Goal: Information Seeking & Learning: Find contact information

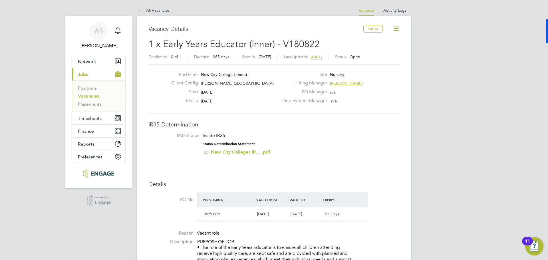
click at [95, 96] on link "Vacancies" at bounding box center [88, 95] width 21 height 5
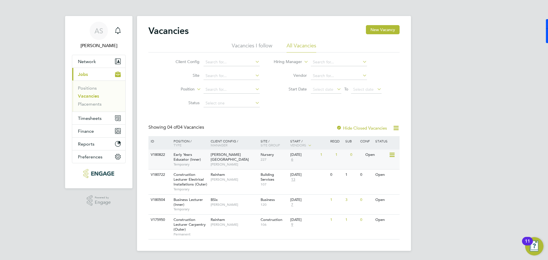
click at [336, 154] on div "1" at bounding box center [341, 155] width 15 height 11
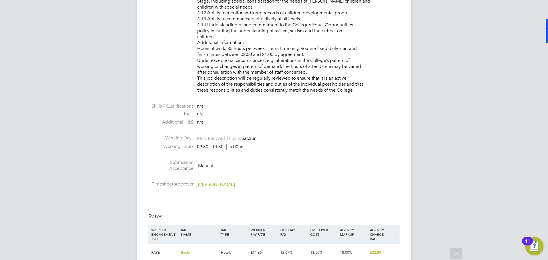
scroll to position [970, 0]
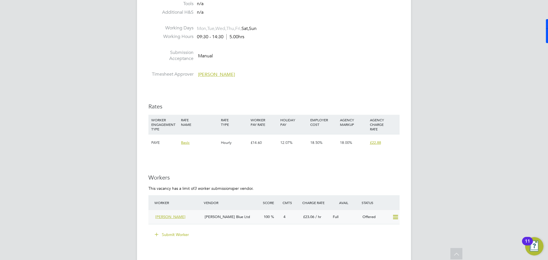
click at [171, 217] on span "[PERSON_NAME]" at bounding box center [170, 216] width 30 height 5
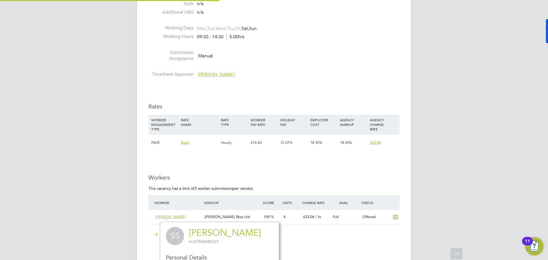
scroll to position [162, 119]
click at [227, 231] on link "[PERSON_NAME]" at bounding box center [225, 232] width 72 height 11
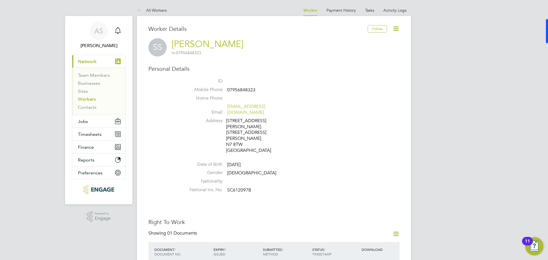
drag, startPoint x: 238, startPoint y: 46, endPoint x: 177, endPoint y: 43, distance: 61.7
click at [177, 43] on div "SS Shamso Sheikh m: 07956848323" at bounding box center [273, 47] width 251 height 18
click at [215, 47] on link "[PERSON_NAME]" at bounding box center [208, 44] width 72 height 11
click at [234, 46] on div "SS Shamso Sheikh m: 07956848323" at bounding box center [273, 47] width 251 height 18
drag, startPoint x: 233, startPoint y: 44, endPoint x: 223, endPoint y: 43, distance: 9.8
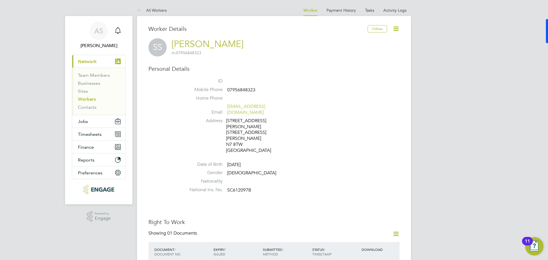
click at [223, 43] on div "SS Shamso Sheikh m: 07956848323" at bounding box center [273, 47] width 251 height 18
drag, startPoint x: 225, startPoint y: 61, endPoint x: 172, endPoint y: 47, distance: 55.2
drag, startPoint x: 169, startPoint y: 43, endPoint x: 232, endPoint y: 45, distance: 62.8
click at [232, 45] on div "SS Shamso Sheikh m: 07956848323" at bounding box center [273, 47] width 251 height 18
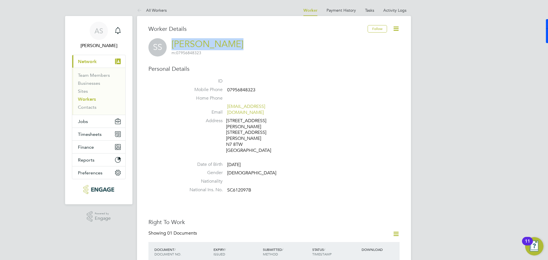
copy link "[PERSON_NAME]"
